Goal: Find specific page/section: Find specific page/section

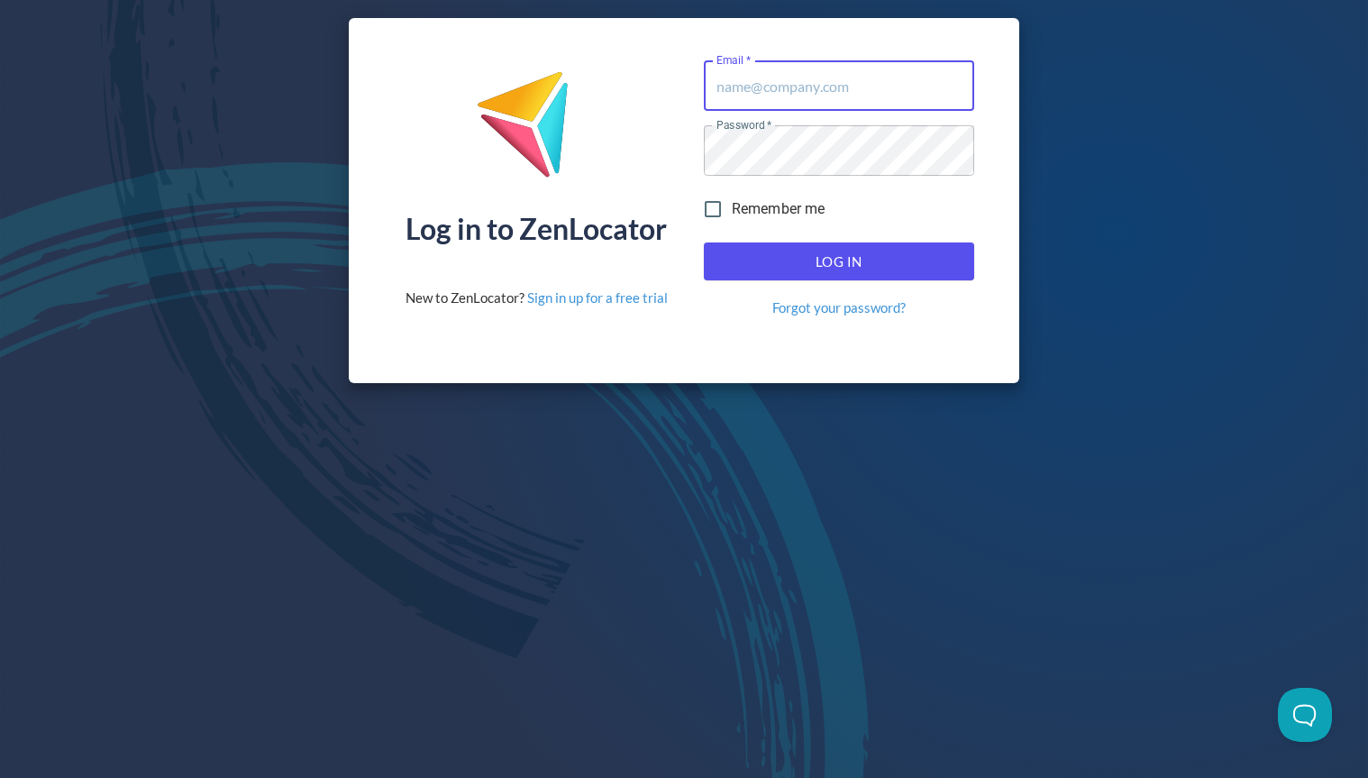
type input "[EMAIL_ADDRESS][DOMAIN_NAME]"
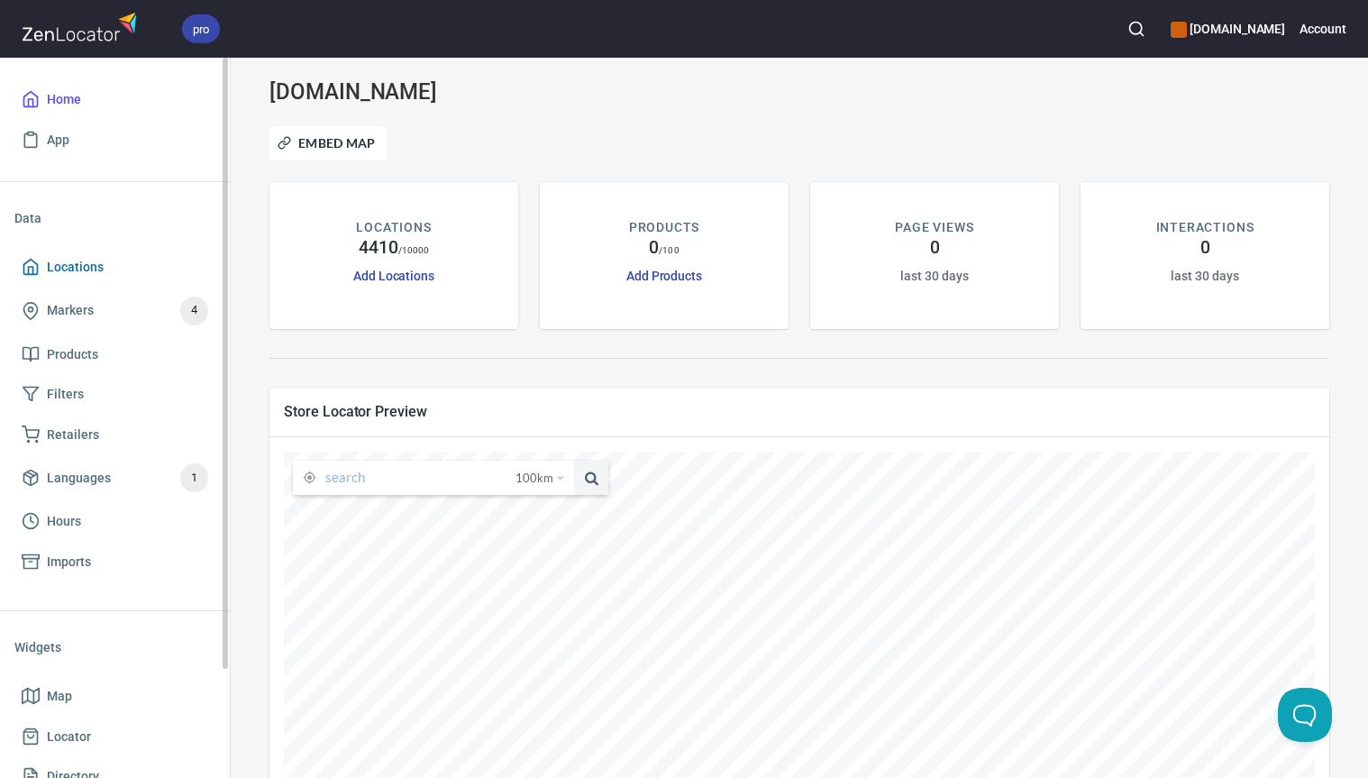
click at [72, 264] on span "Locations" at bounding box center [75, 267] width 57 height 23
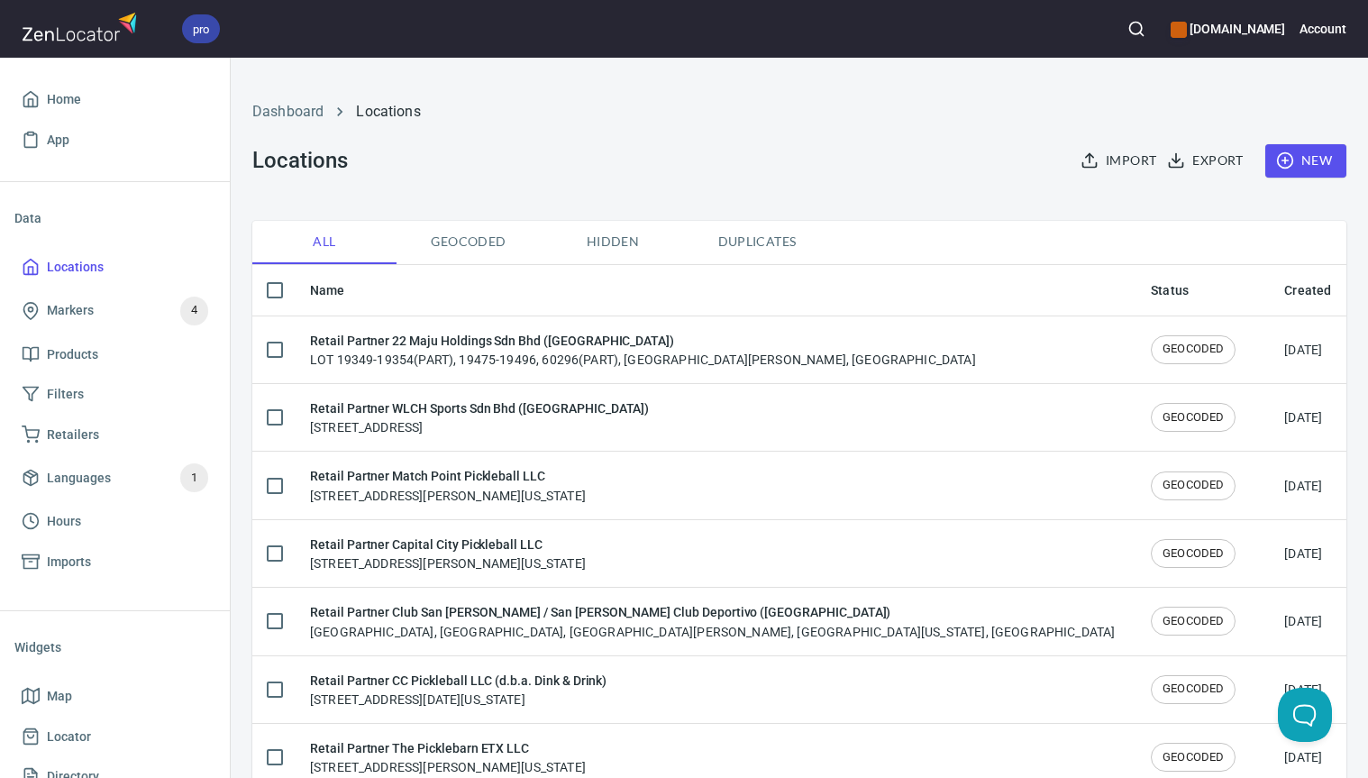
checkbox input "false"
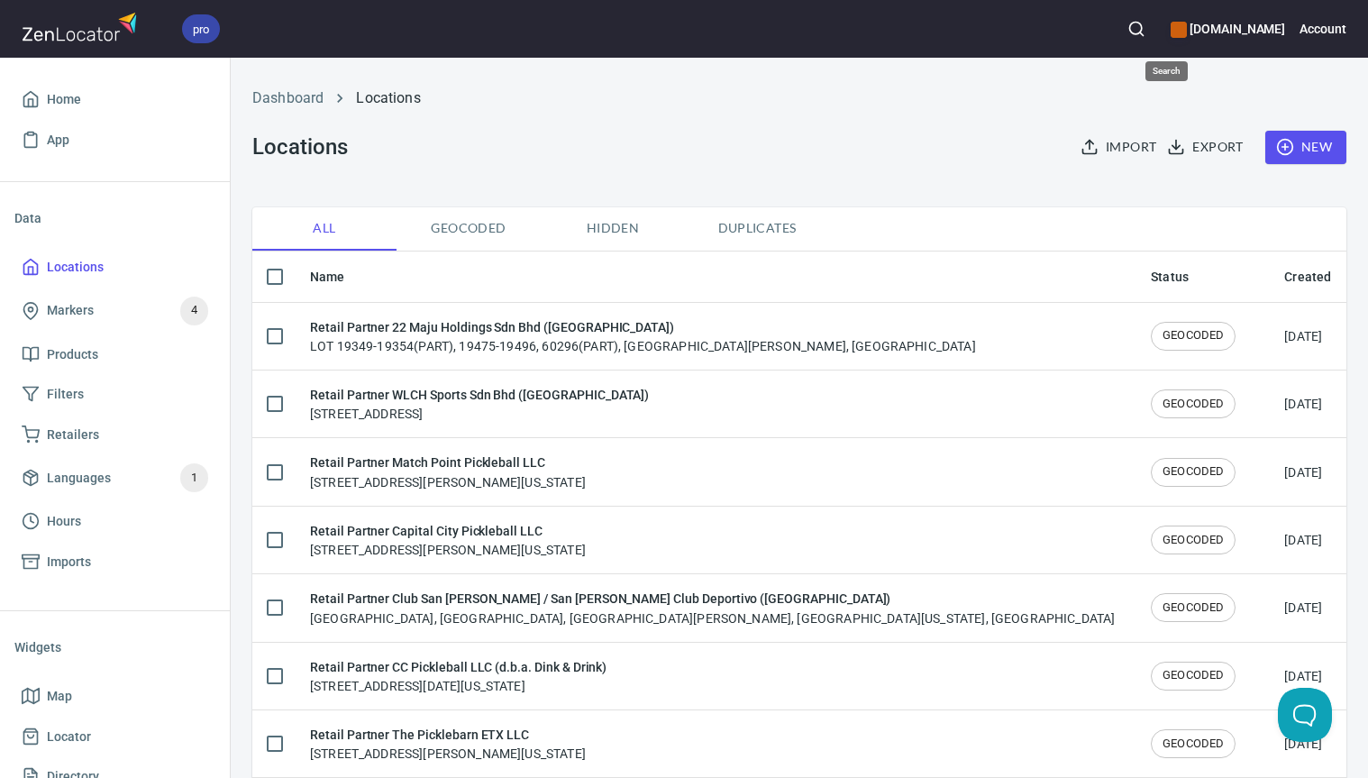
click at [1146, 32] on icon "button" at bounding box center [1137, 29] width 18 height 18
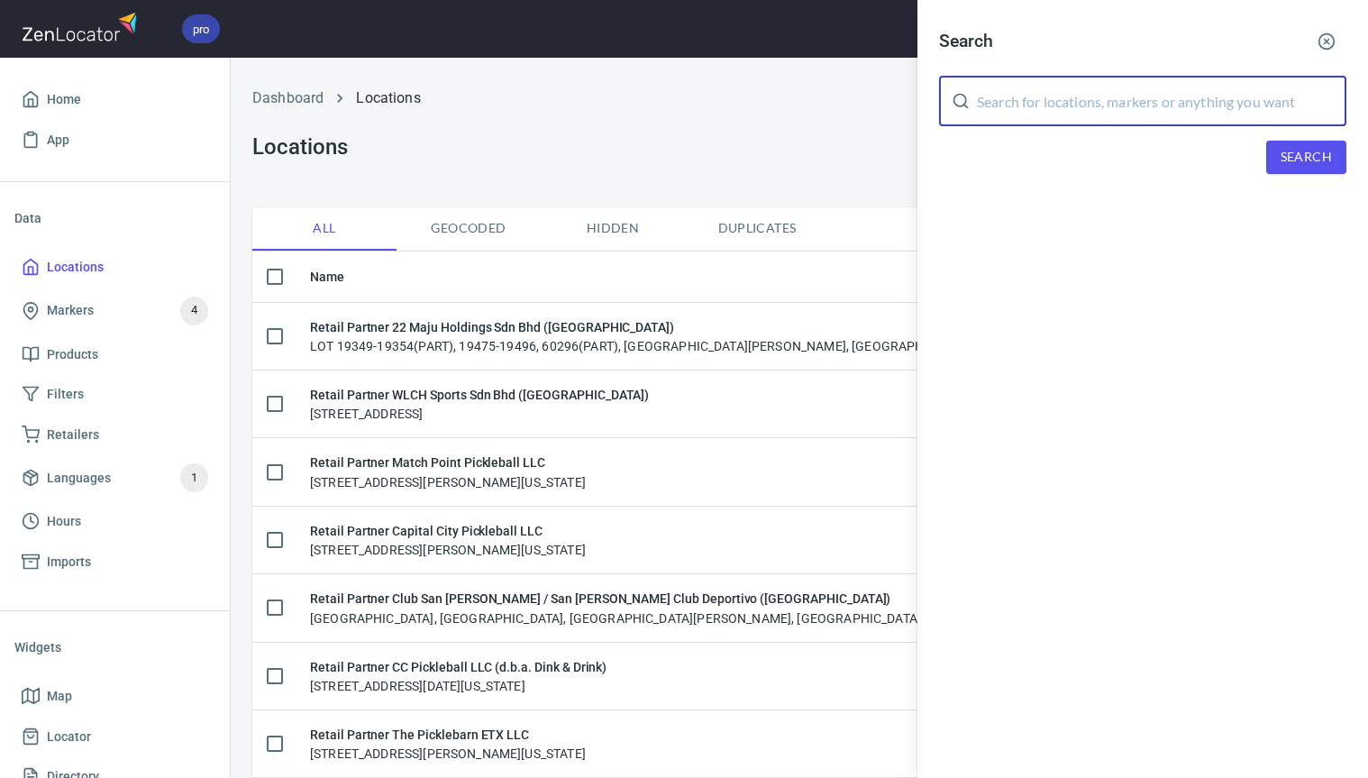
click at [1100, 101] on input "text" at bounding box center [1162, 101] width 370 height 50
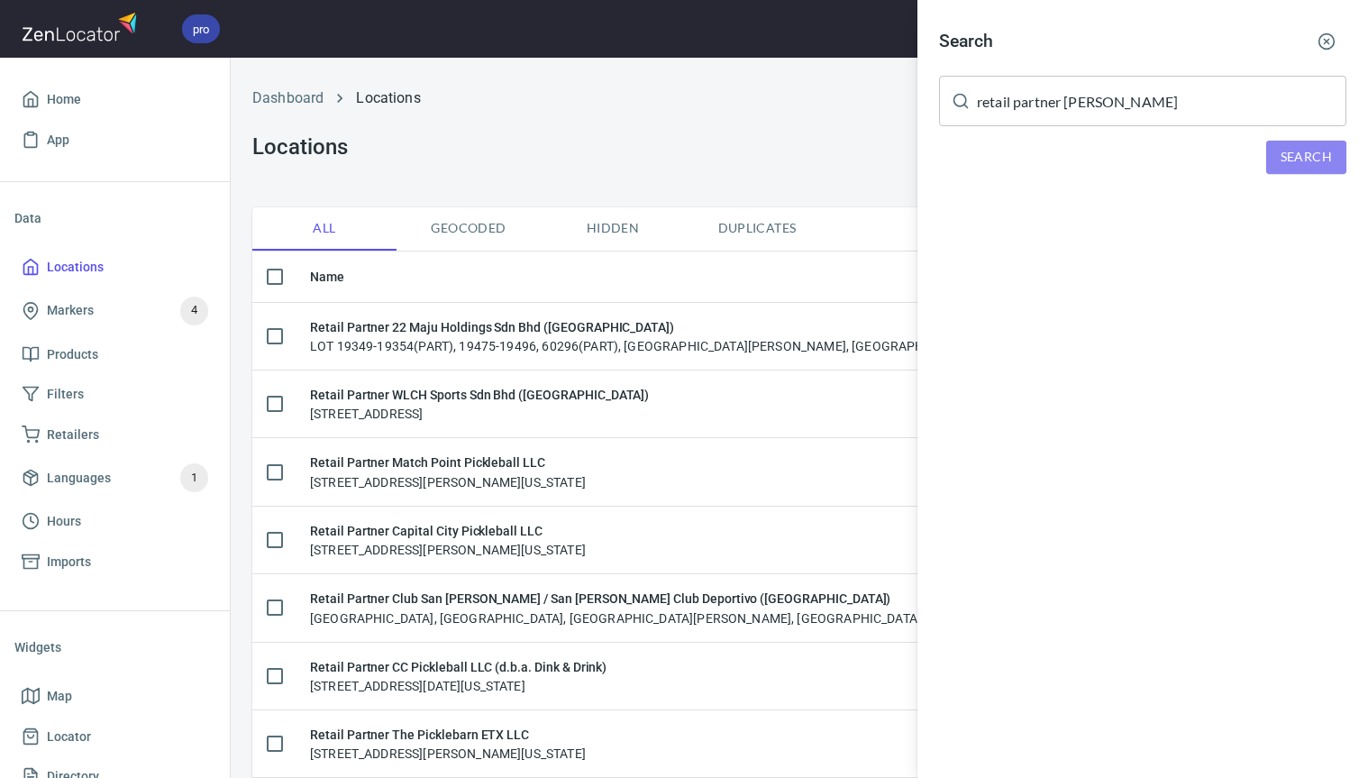
click at [1300, 161] on span "Search" at bounding box center [1306, 157] width 51 height 23
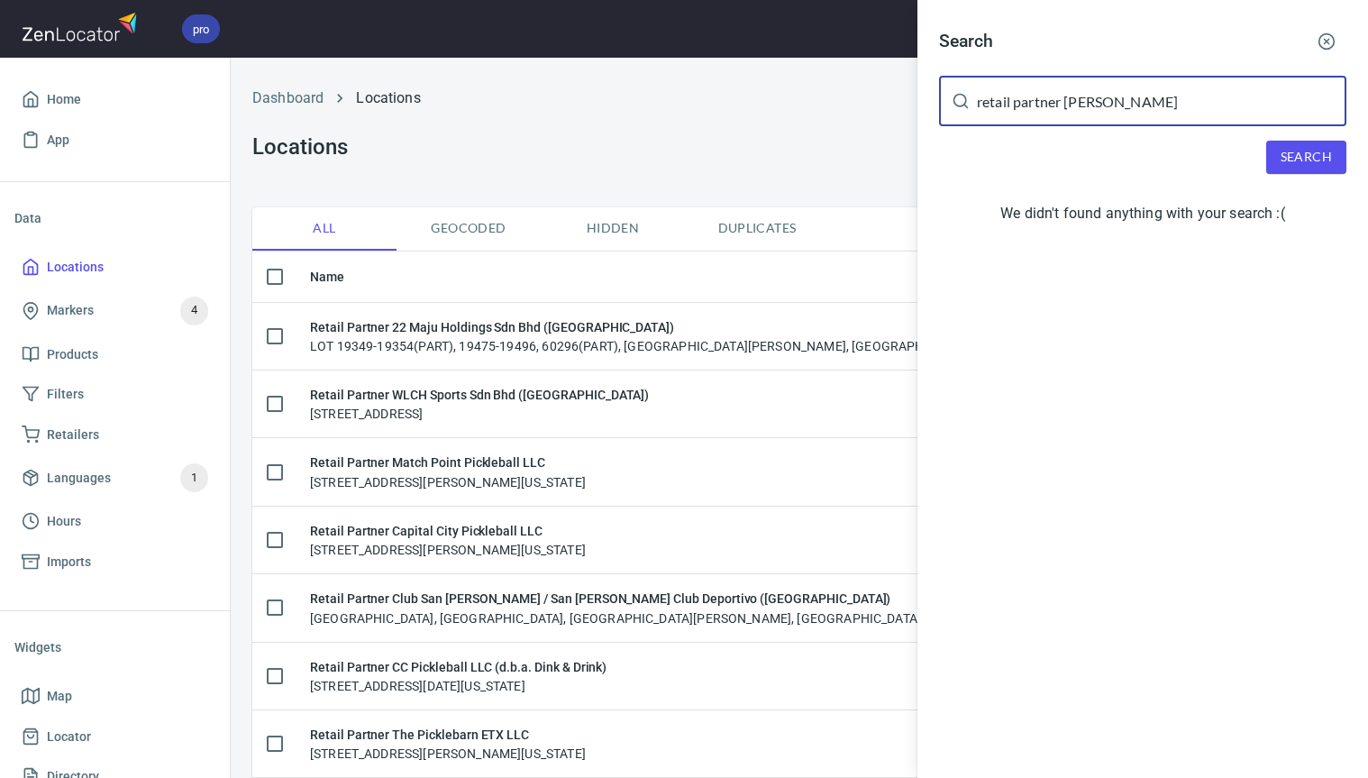
drag, startPoint x: 1123, startPoint y: 105, endPoint x: 1063, endPoint y: 107, distance: 60.4
click at [1063, 107] on input "retail partner [PERSON_NAME]" at bounding box center [1162, 101] width 370 height 50
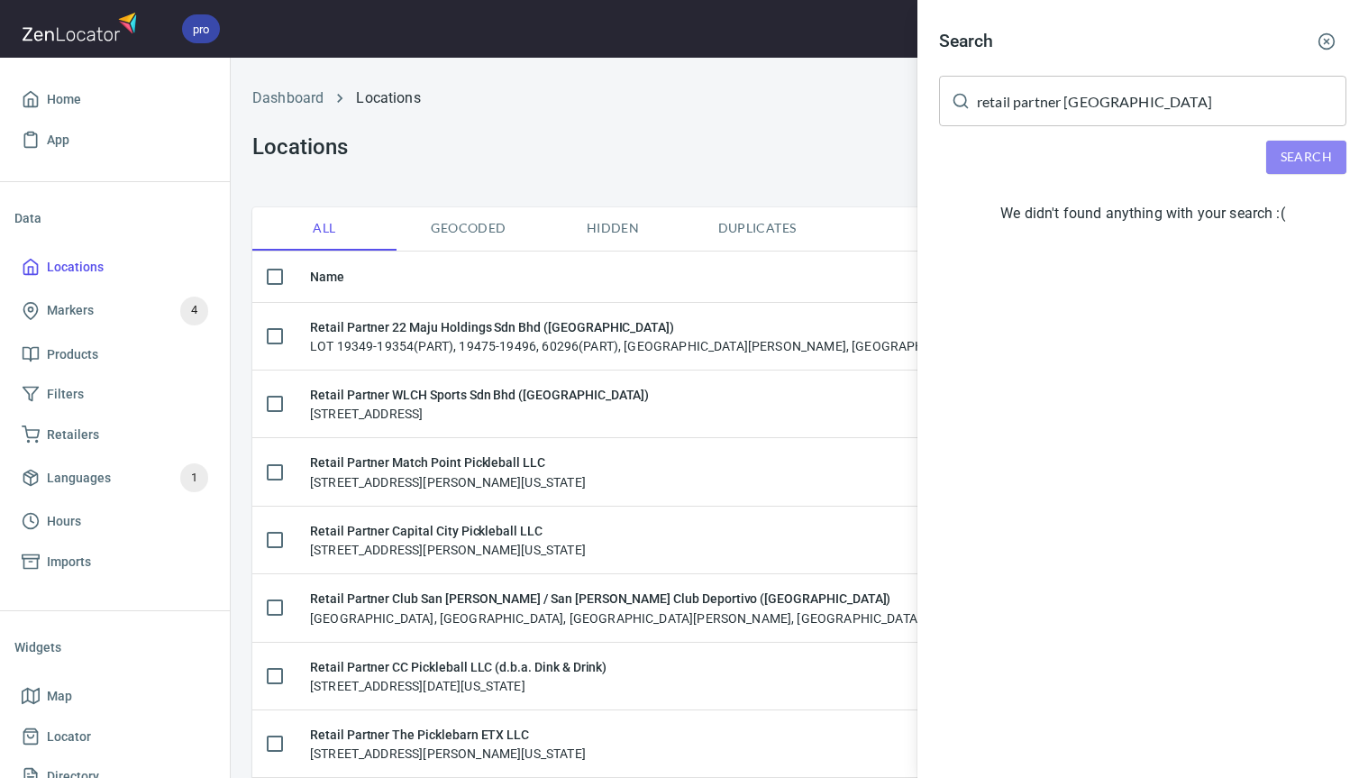
click at [1313, 149] on span "Search" at bounding box center [1306, 157] width 51 height 23
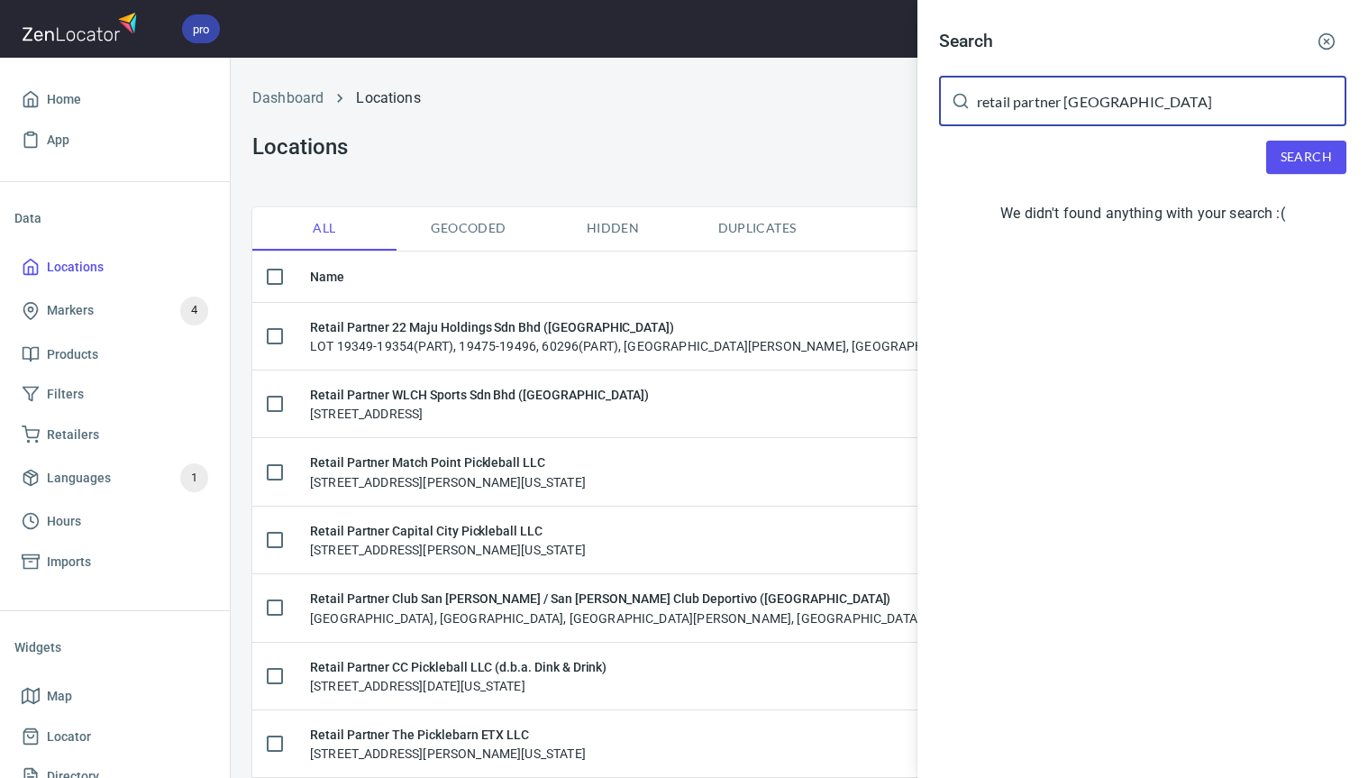
drag, startPoint x: 1138, startPoint y: 99, endPoint x: 1067, endPoint y: 109, distance: 71.9
click at [1067, 109] on input "retail partner [GEOGRAPHIC_DATA]" at bounding box center [1162, 101] width 370 height 50
drag, startPoint x: 1161, startPoint y: 106, endPoint x: 957, endPoint y: 100, distance: 203.8
click at [957, 100] on div "retail partner manitoba ​" at bounding box center [1142, 101] width 407 height 50
click at [1305, 167] on span "Search" at bounding box center [1306, 157] width 51 height 23
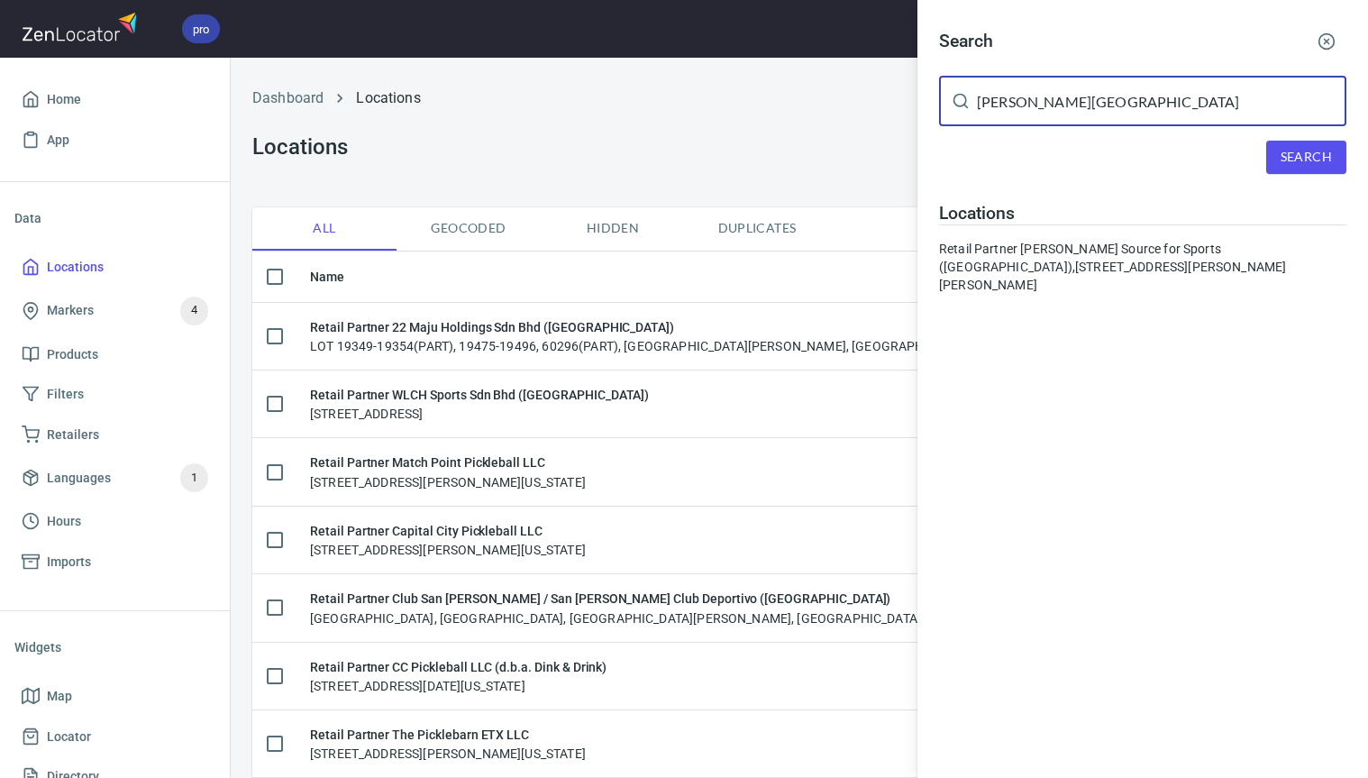
drag, startPoint x: 1113, startPoint y: 105, endPoint x: 947, endPoint y: 90, distance: 166.5
click at [945, 91] on div "[PERSON_NAME] ​" at bounding box center [1142, 101] width 407 height 50
click at [1013, 90] on input "[PERSON_NAME][GEOGRAPHIC_DATA]" at bounding box center [1162, 101] width 370 height 50
drag, startPoint x: 1029, startPoint y: 103, endPoint x: 972, endPoint y: 105, distance: 57.7
click at [972, 105] on div "[PERSON_NAME] ​" at bounding box center [1142, 101] width 407 height 50
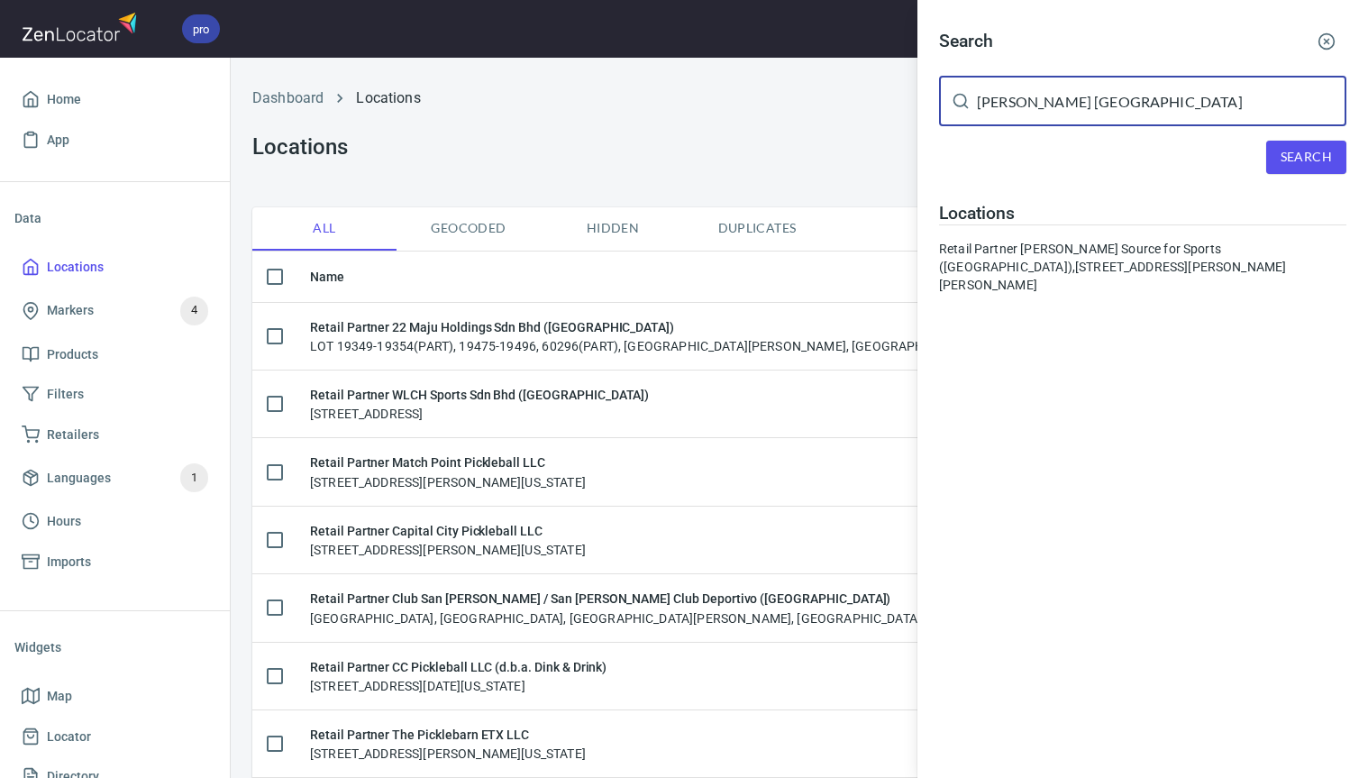
click at [1307, 160] on span "Search" at bounding box center [1306, 157] width 51 height 23
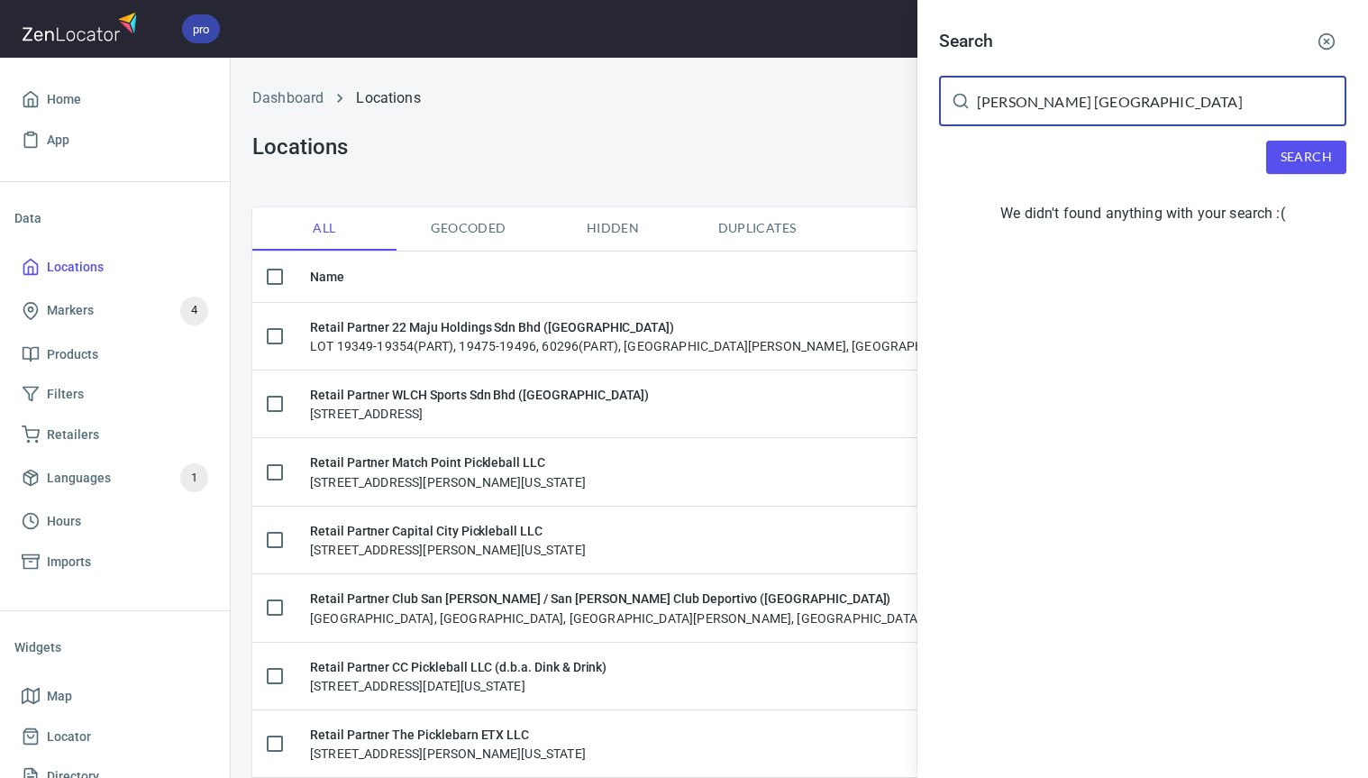
drag, startPoint x: 1033, startPoint y: 102, endPoint x: 974, endPoint y: 99, distance: 58.6
click at [974, 99] on div "[PERSON_NAME] manitoba ​" at bounding box center [1142, 101] width 407 height 50
type input "[GEOGRAPHIC_DATA]"
click at [1315, 157] on span "Search" at bounding box center [1306, 157] width 51 height 23
